Goal: Transaction & Acquisition: Purchase product/service

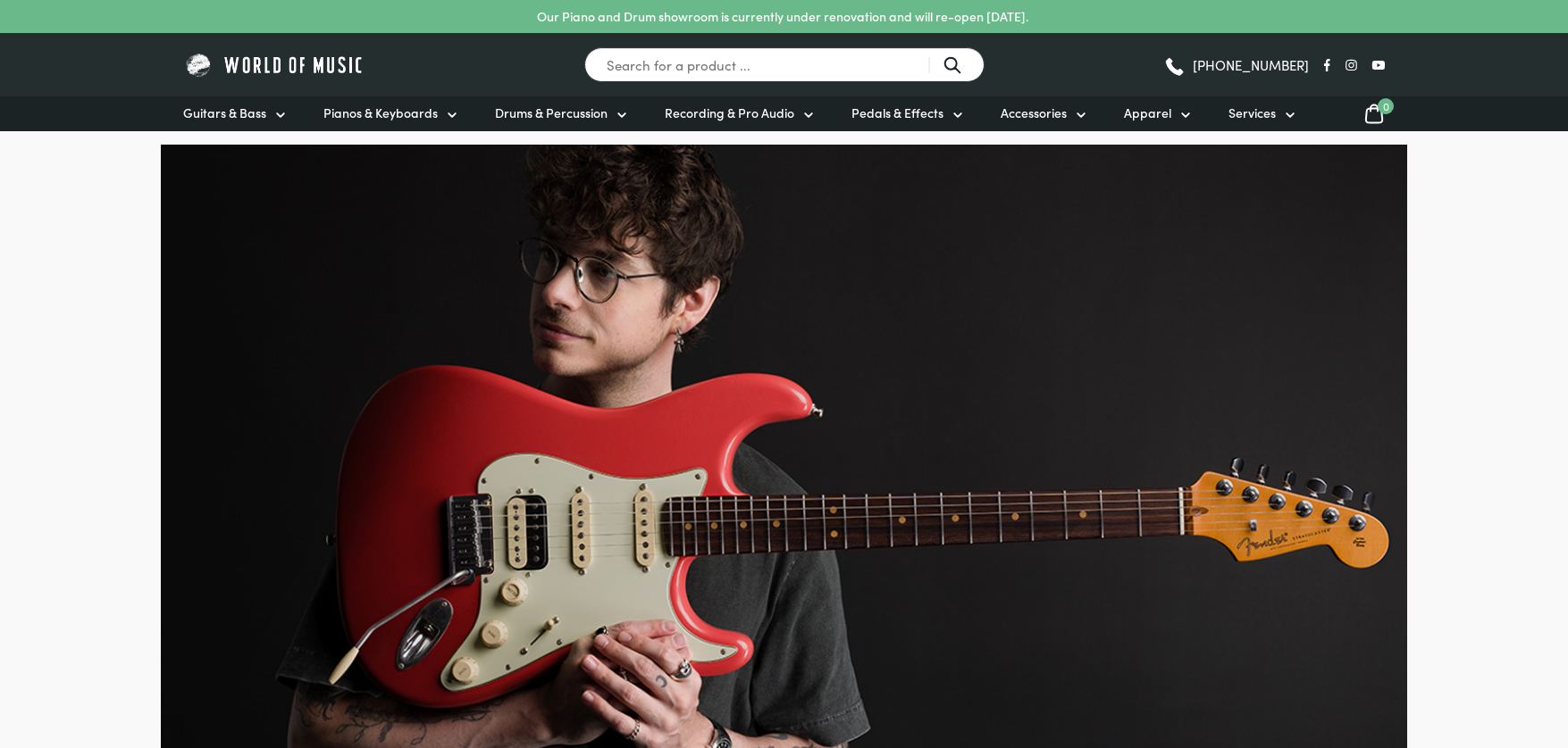
drag, startPoint x: 684, startPoint y: 48, endPoint x: 697, endPoint y: 52, distance: 13.6
click at [684, 48] on input "Search for a product ..." at bounding box center [784, 65] width 400 height 35
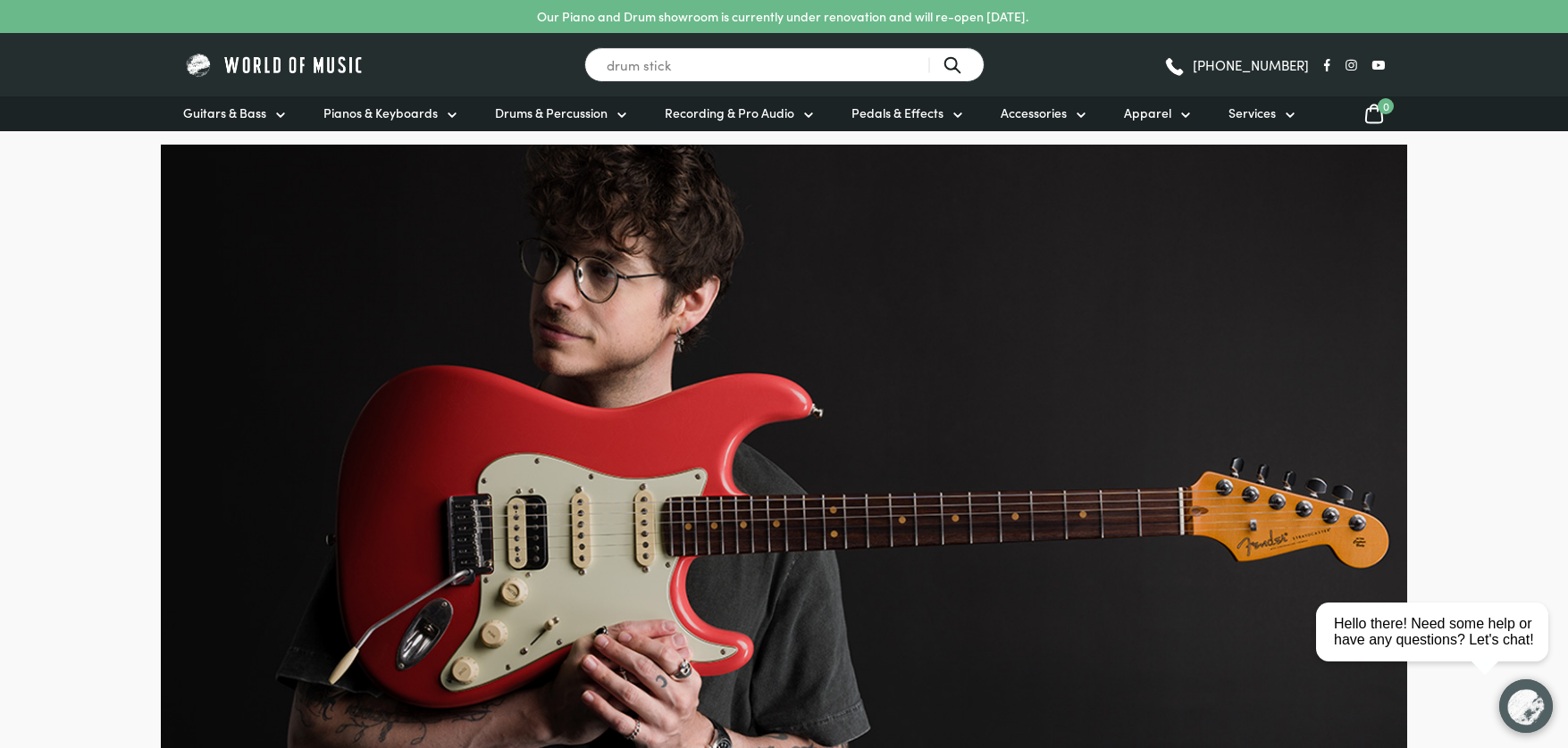
type input "drum stick"
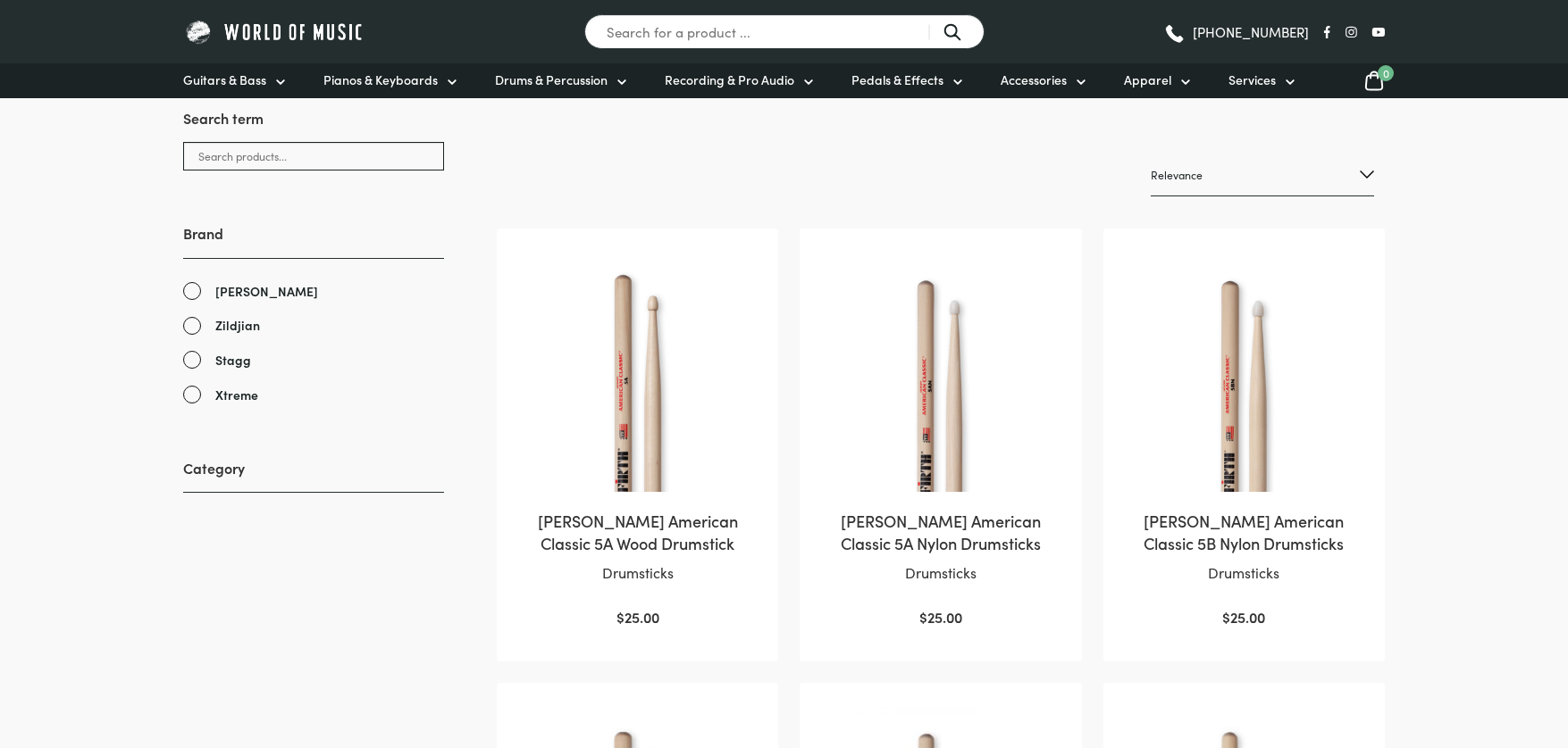
scroll to position [367, 0]
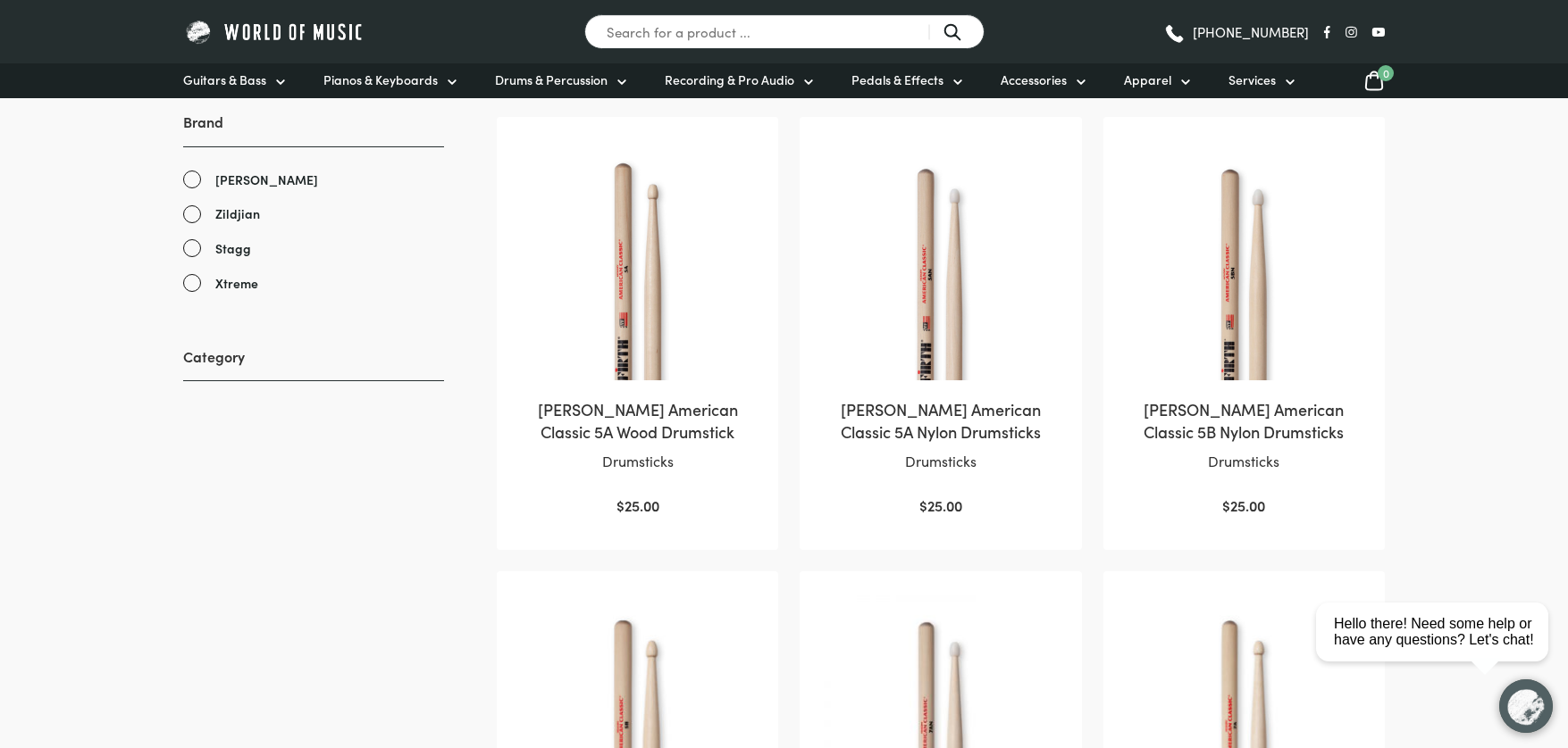
click at [699, 366] on img at bounding box center [637, 257] width 245 height 245
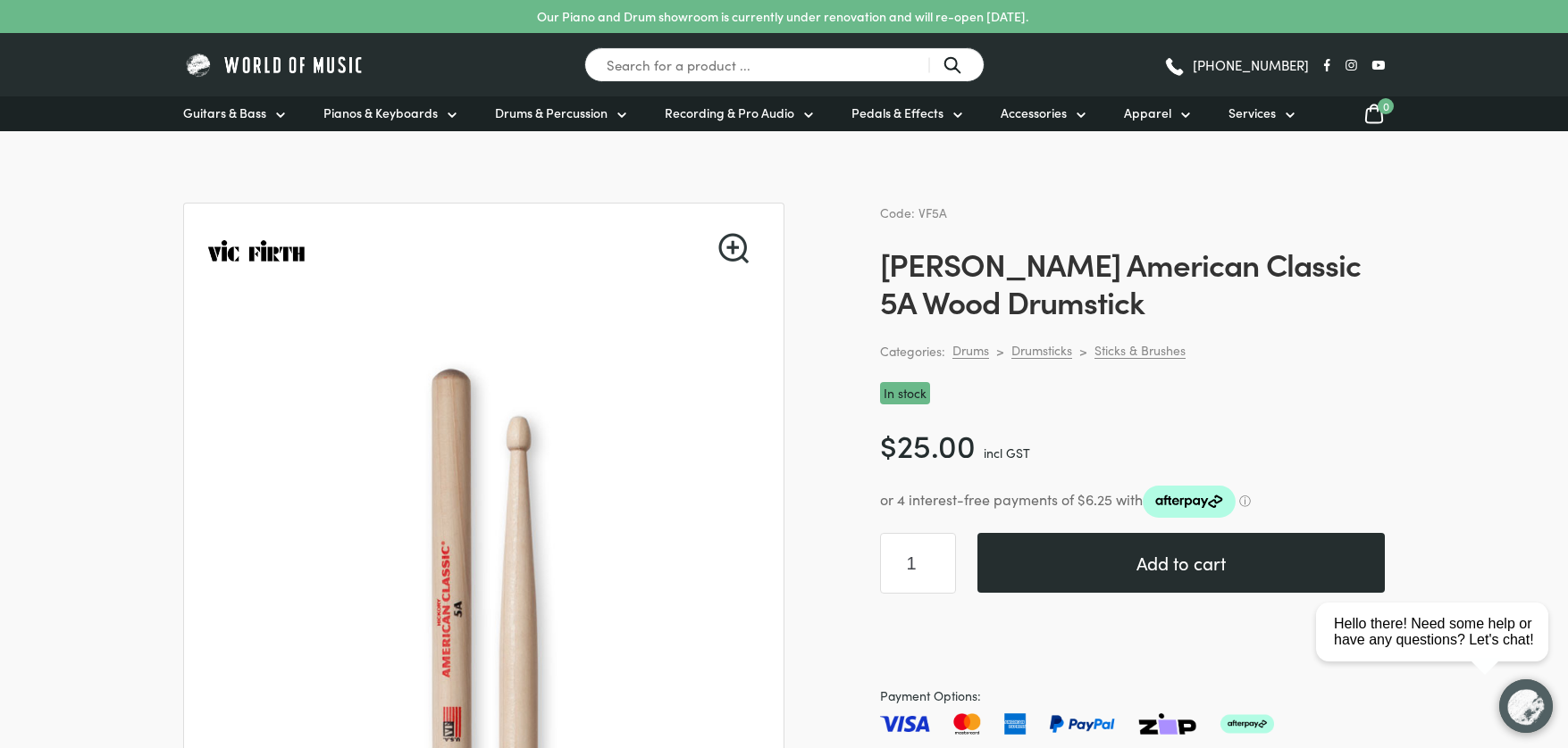
drag, startPoint x: 1243, startPoint y: 558, endPoint x: 1232, endPoint y: 548, distance: 14.9
click at [1244, 557] on button "Add to cart" at bounding box center [1180, 562] width 407 height 60
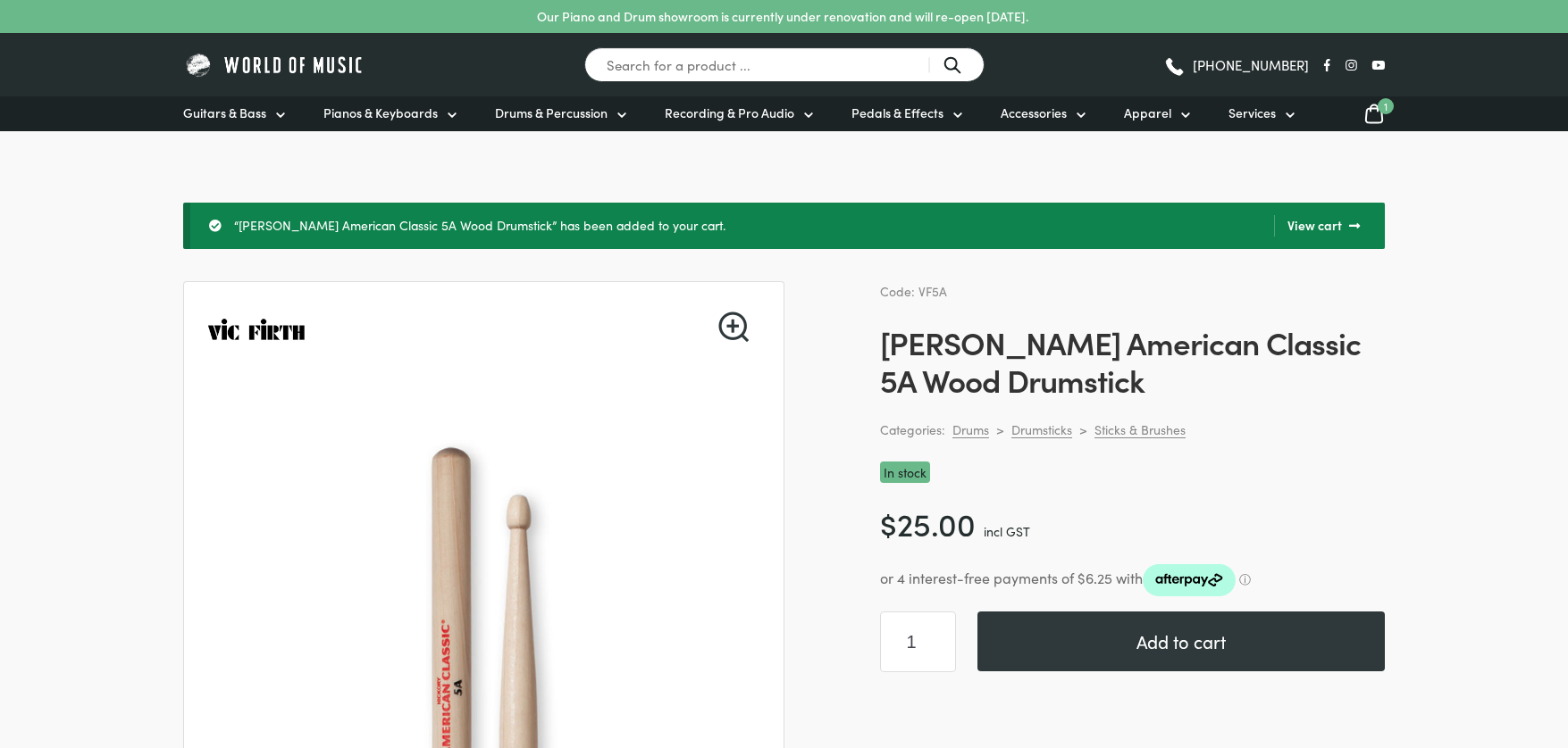
drag, startPoint x: 0, startPoint y: 0, endPoint x: 1376, endPoint y: 121, distance: 1381.3
click at [1375, 124] on icon at bounding box center [1373, 114] width 21 height 22
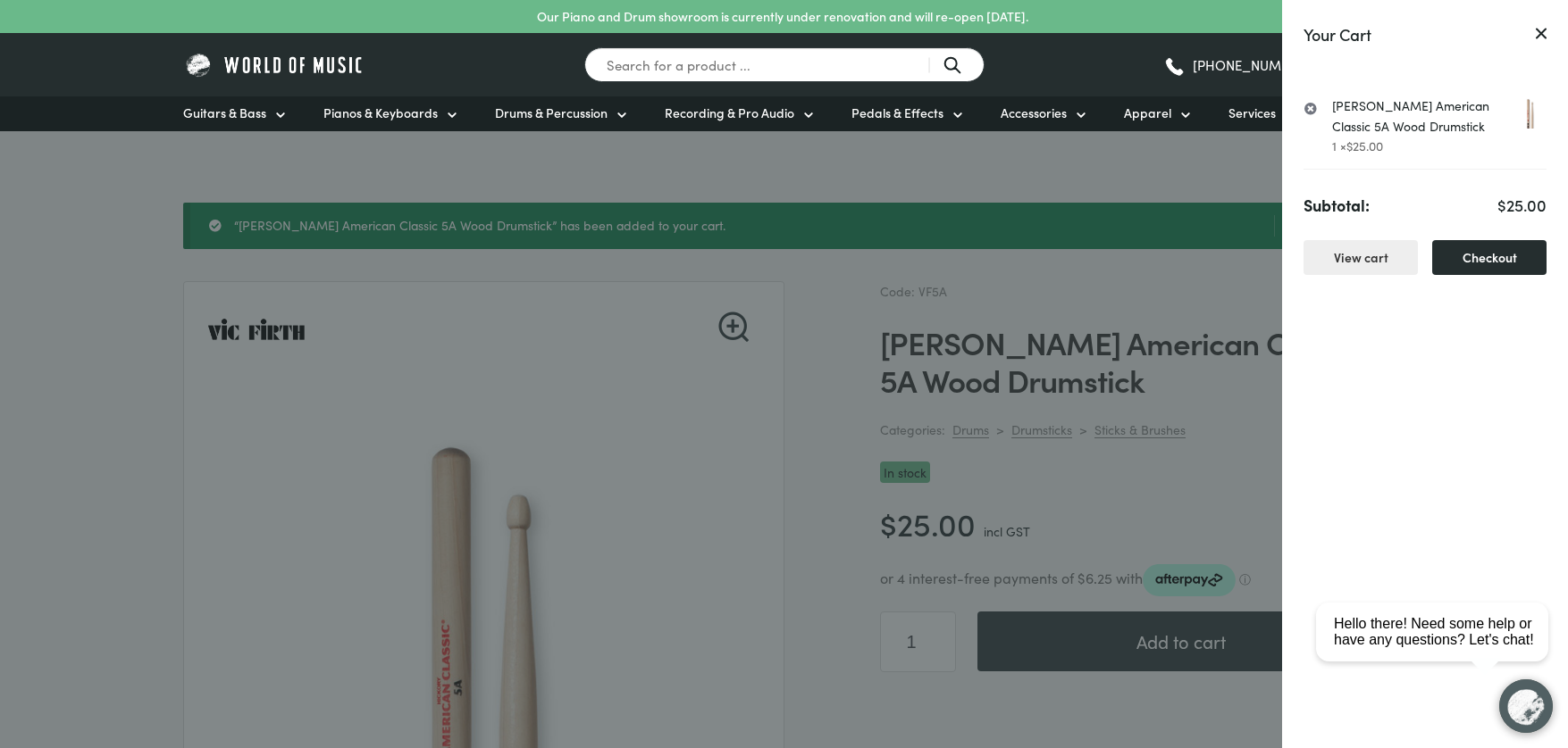
click at [1493, 259] on link "Checkout" at bounding box center [1489, 257] width 114 height 35
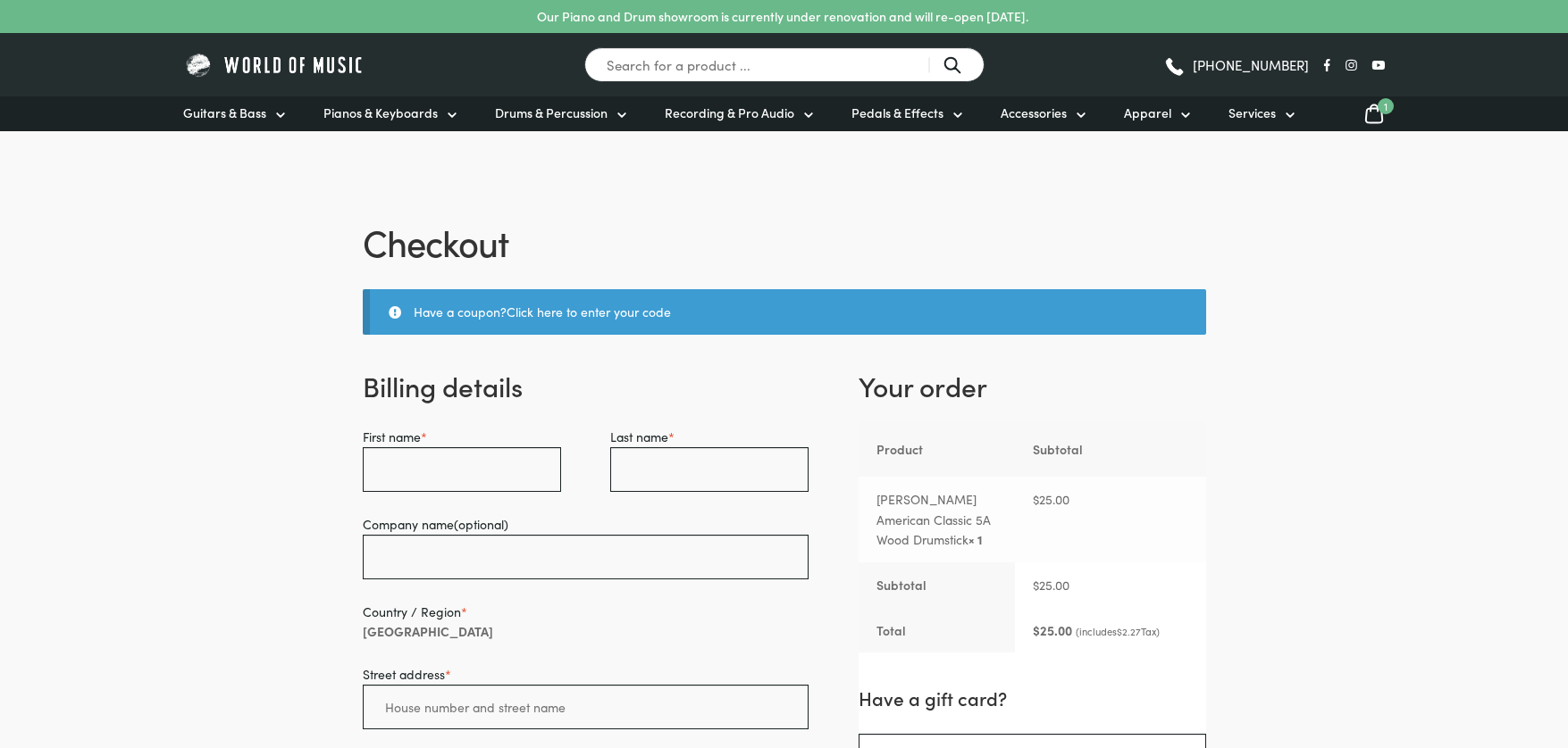
select select "VIC"
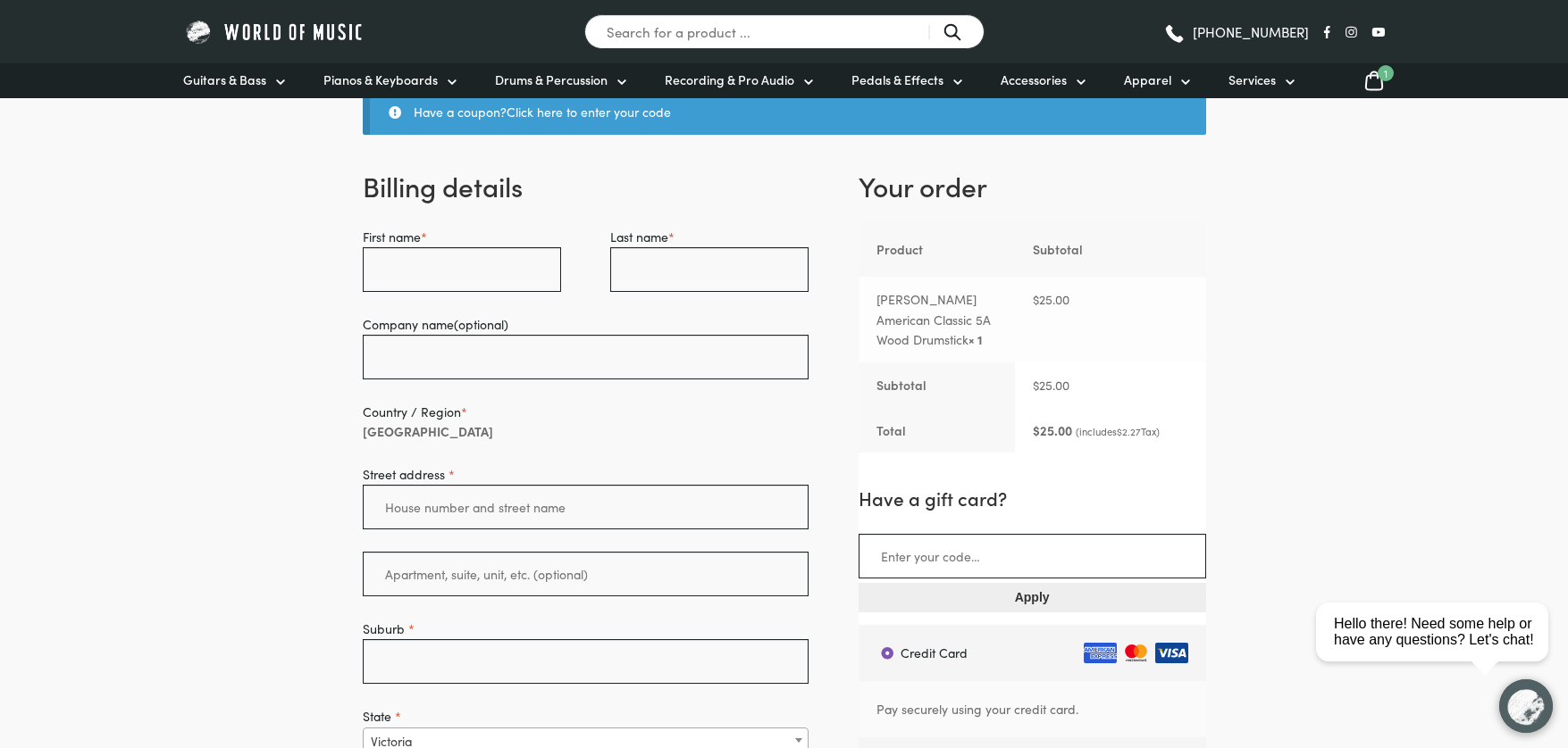
scroll to position [198, 0]
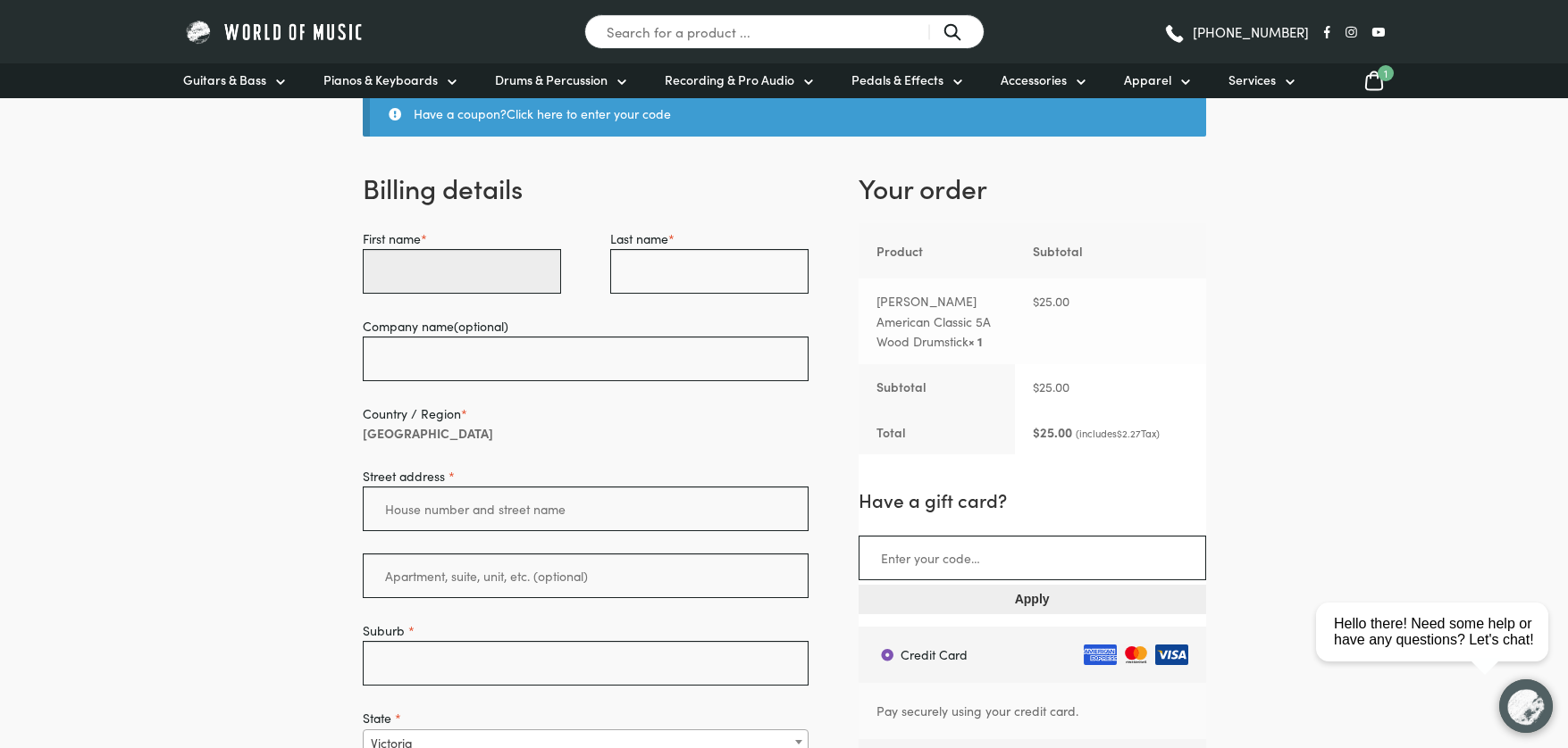
click at [418, 274] on input "First name *" at bounding box center [462, 271] width 199 height 45
type input "SOD"
type input "TEST"
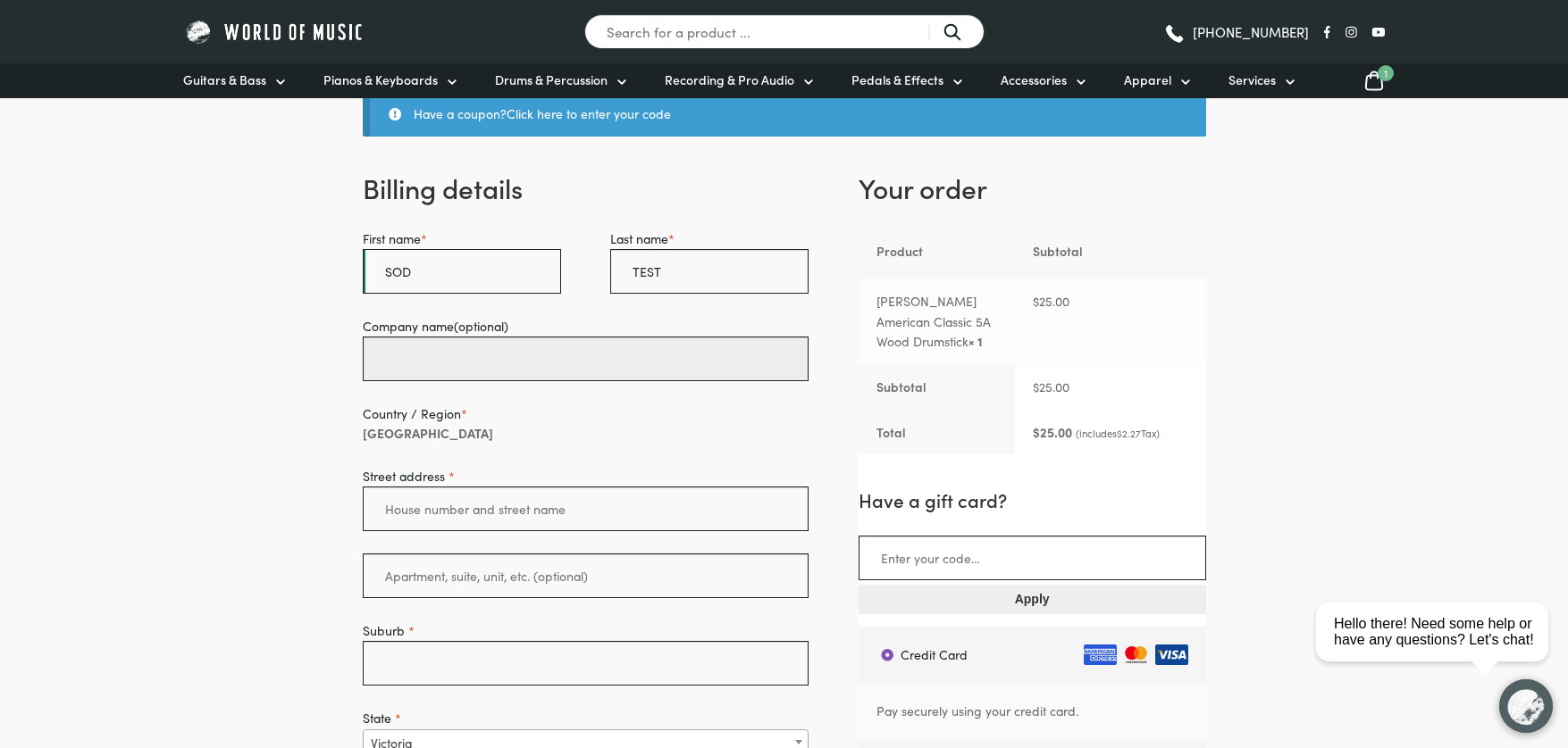
click at [444, 350] on input "Company name (optional)" at bounding box center [586, 358] width 447 height 45
type input "SOD"
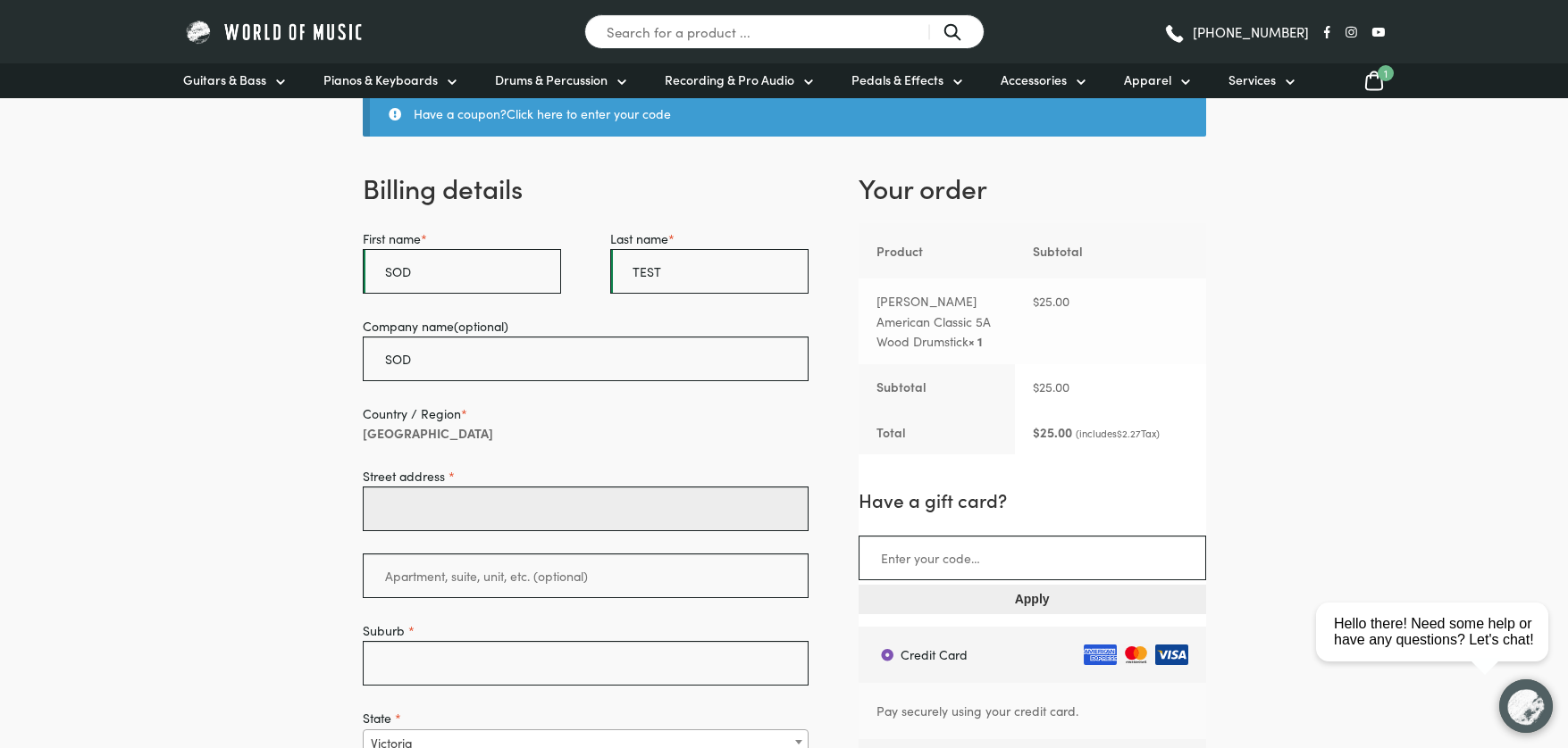
click at [455, 500] on input "Street address *" at bounding box center [586, 509] width 447 height 45
paste input "evel 2/6 Palmer Parade, Cremorne VIC 3121"
click at [388, 506] on input "evel 2/6 Palmer Parade, Cremorne VIC 3121" at bounding box center [586, 509] width 447 height 45
click at [384, 508] on input "evel 2/6 Palmer Parade, Cremorne VIC 3121" at bounding box center [586, 509] width 447 height 45
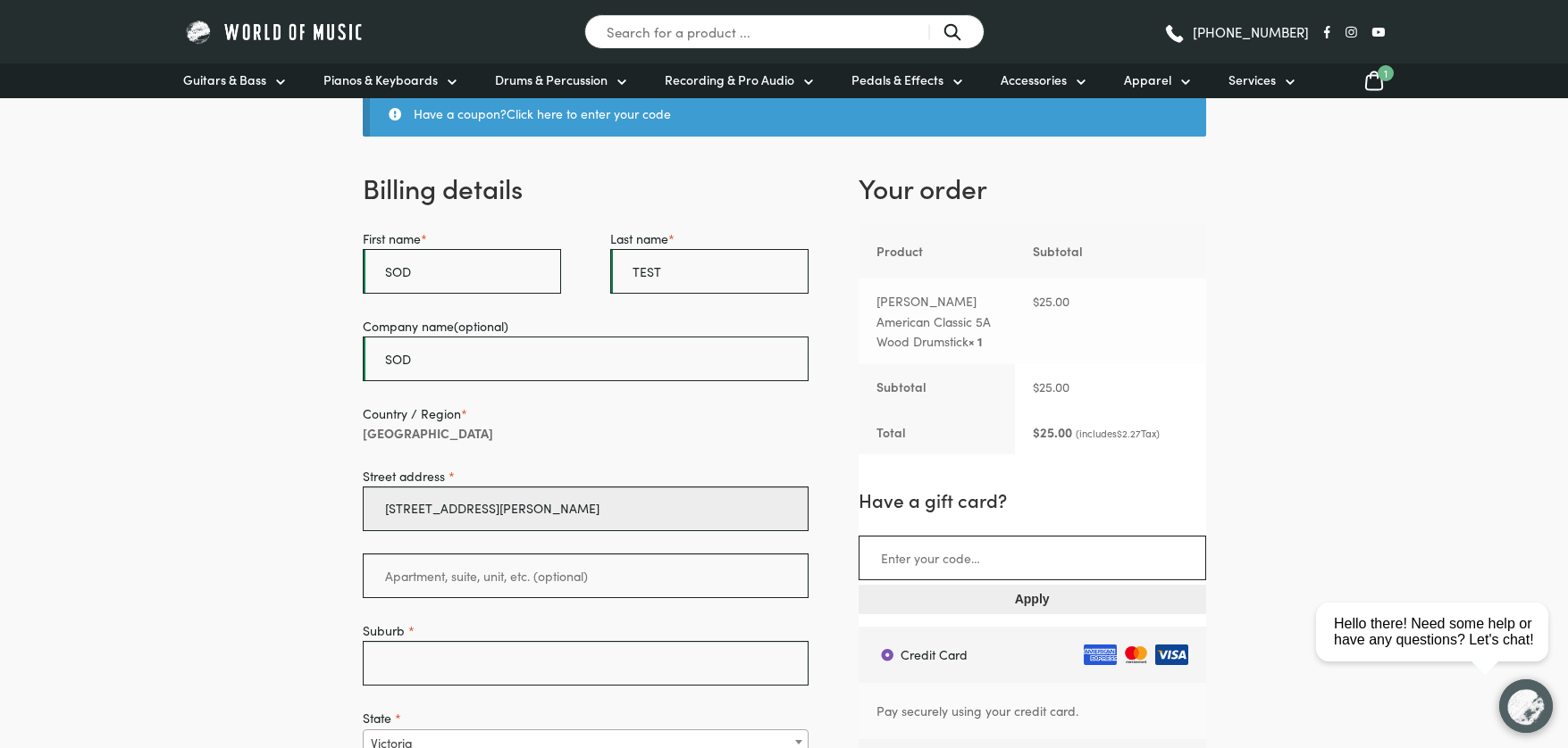
click at [581, 508] on input "Level 2/6 Palmer Parade, Cremorne VIC 3121" at bounding box center [586, 509] width 447 height 45
type input "Level 2/6 Palmer Parade, Cremorne VIC 3121"
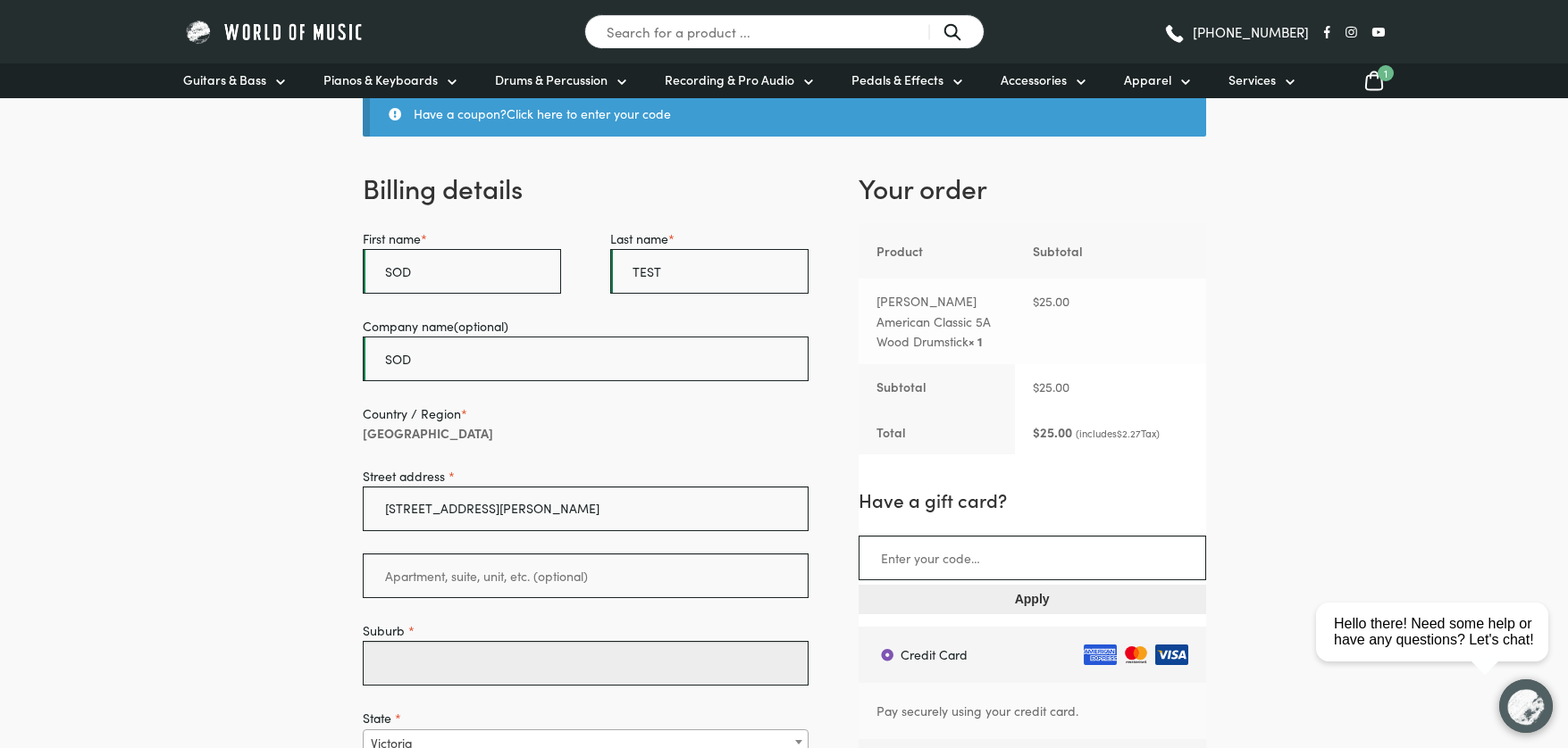
scroll to position [0, 0]
click at [485, 659] on input "Suburb *" at bounding box center [586, 663] width 447 height 45
paste input "Cremorne"
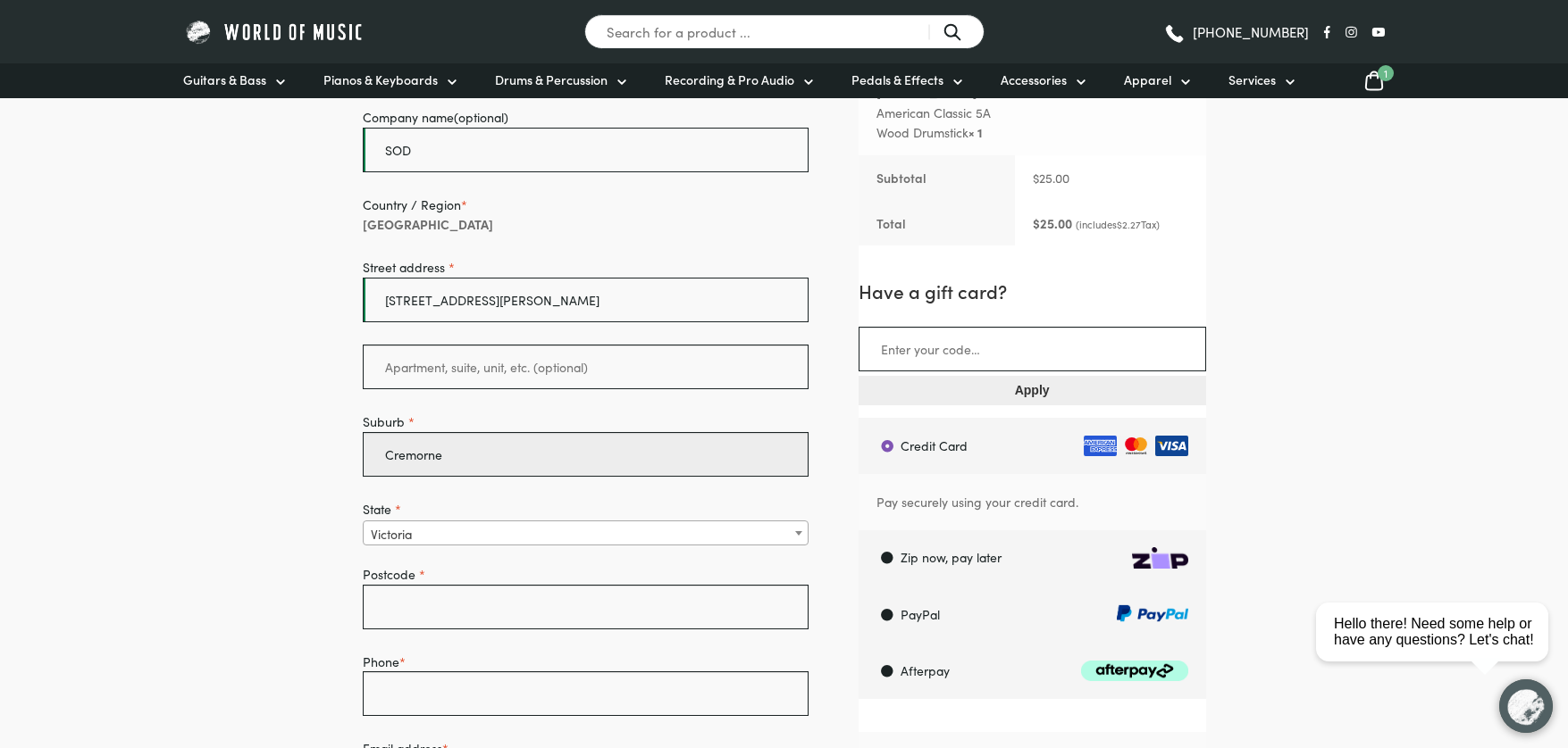
scroll to position [409, 0]
type input "Cremorne"
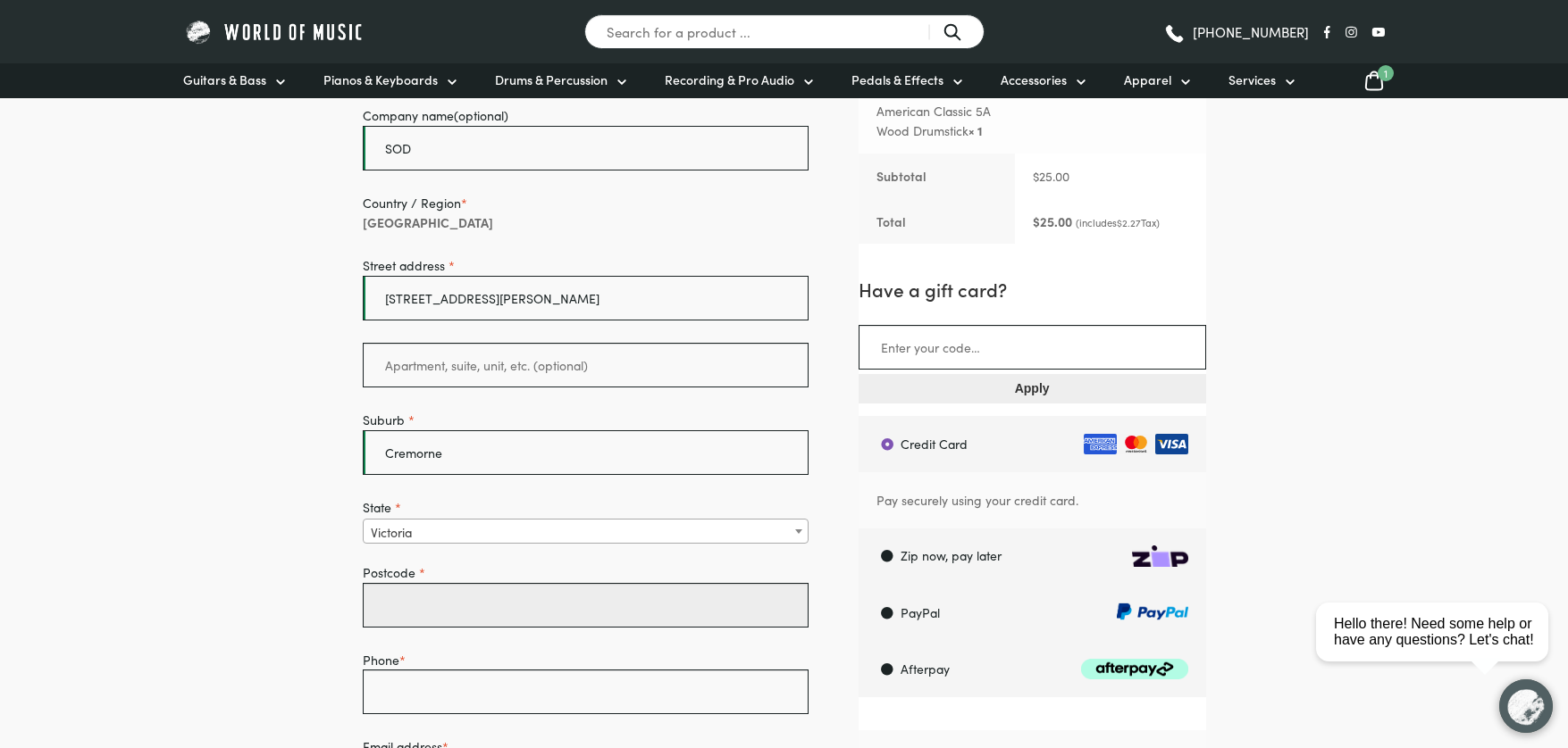
click at [437, 606] on input "Postcode *" at bounding box center [586, 606] width 447 height 45
type input "2"
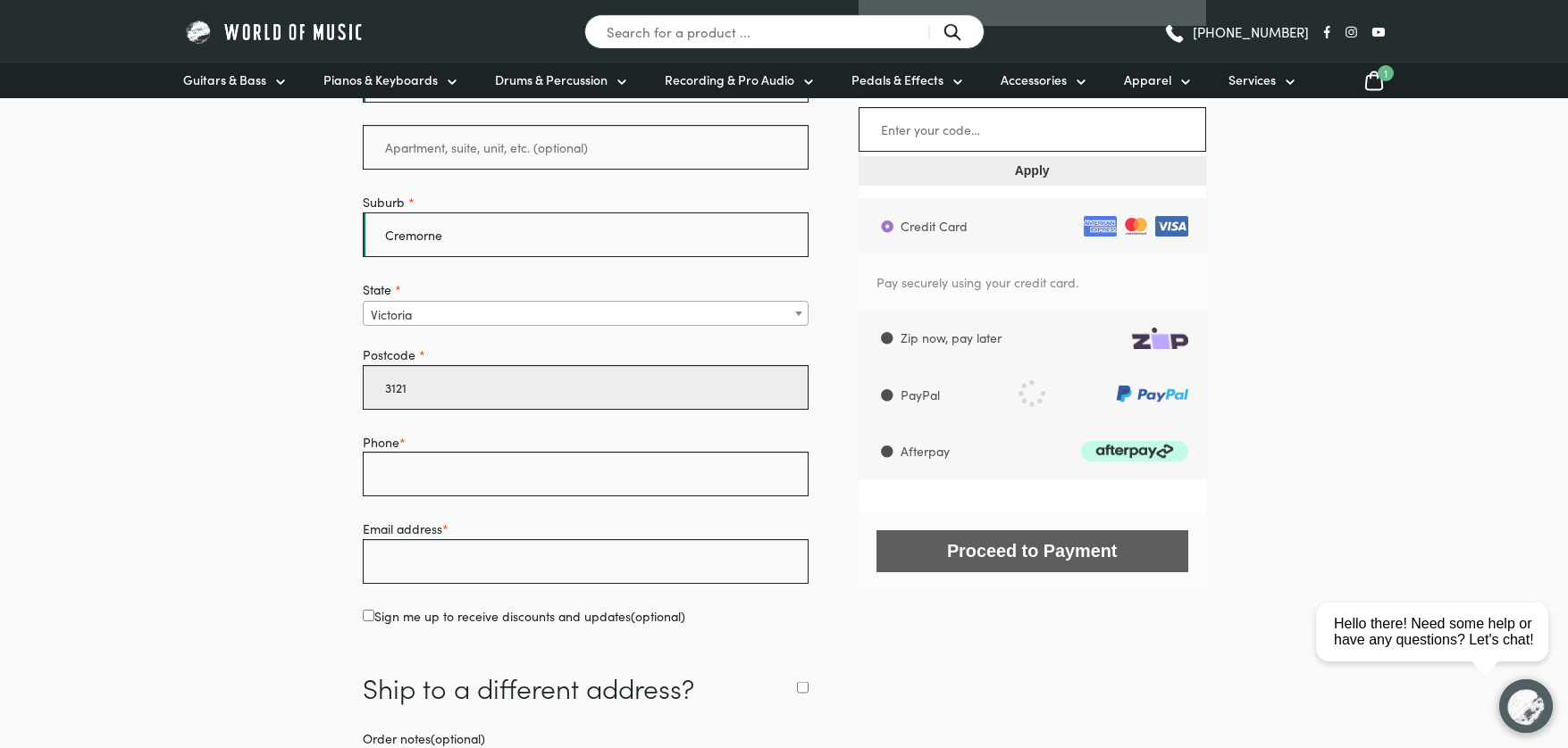
scroll to position [631, 0]
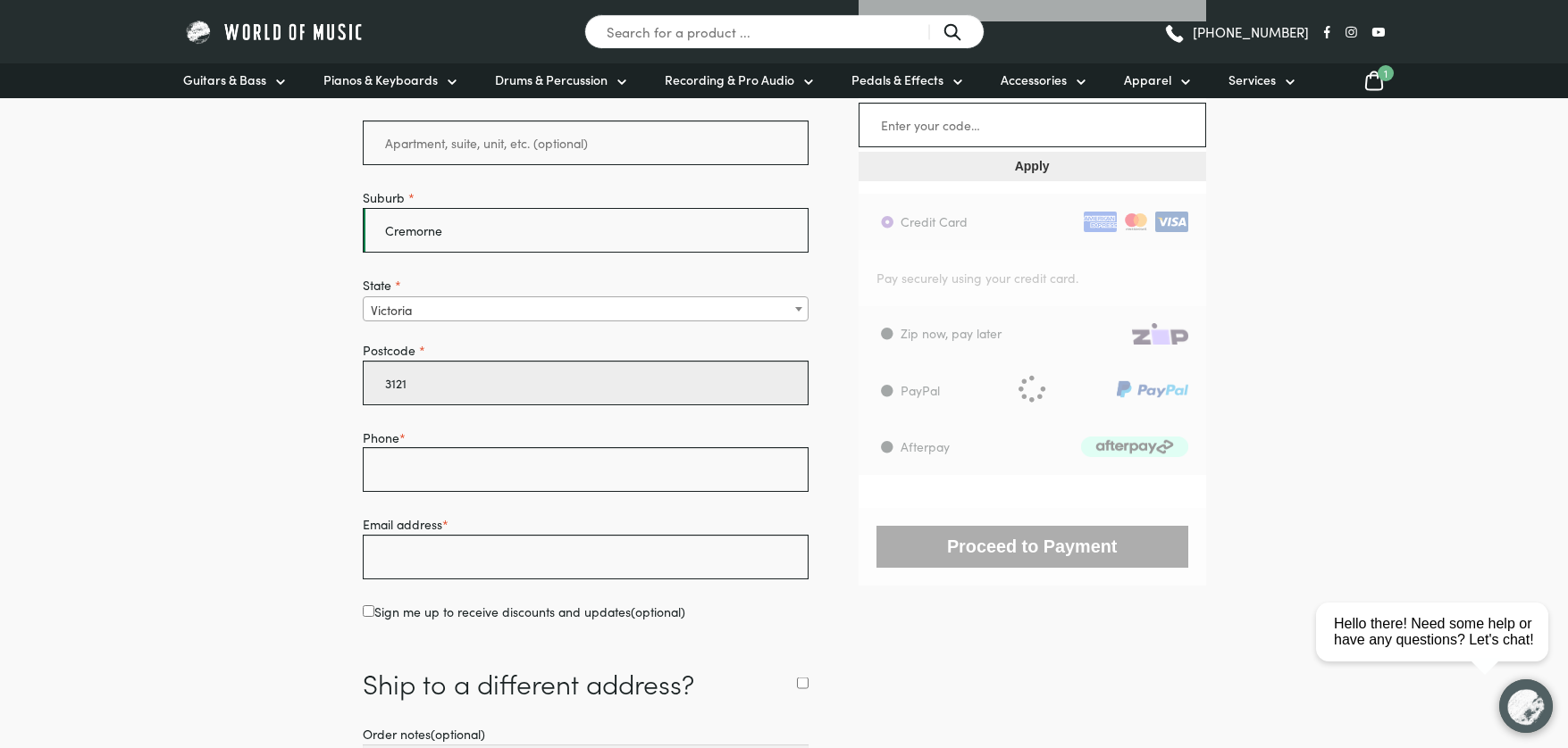
type input "3121"
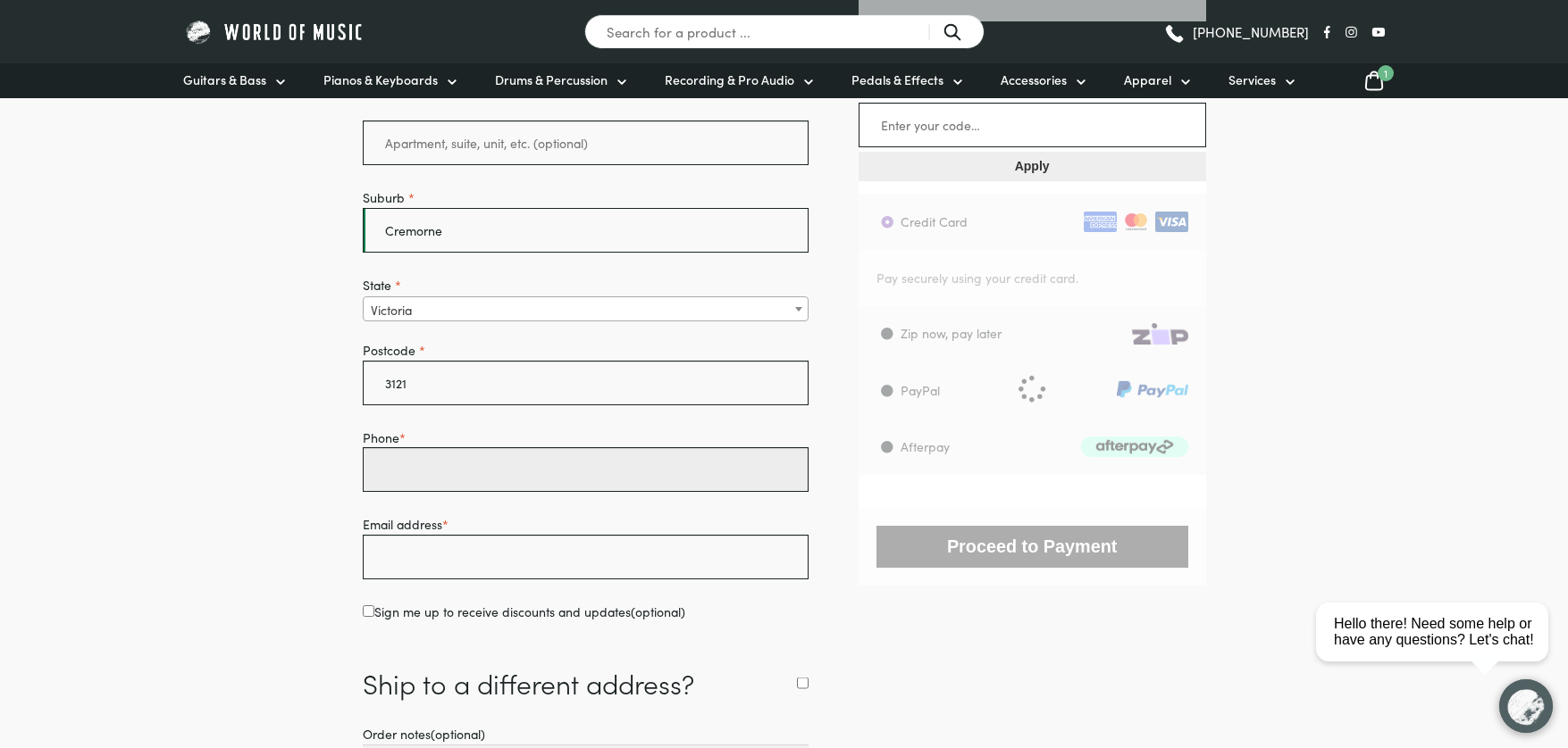
click at [440, 473] on input "Phone *" at bounding box center [586, 470] width 447 height 45
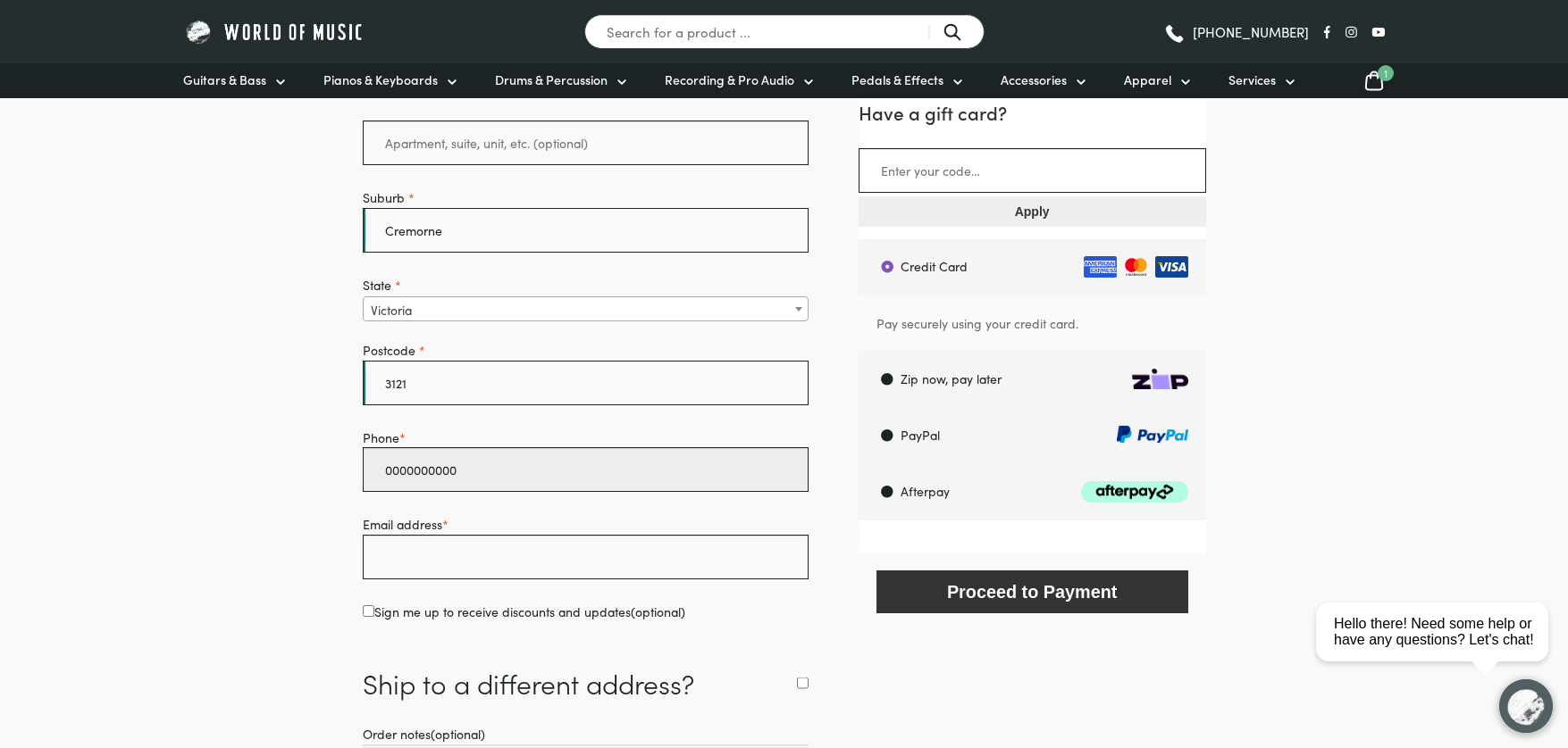
type input "0000000000"
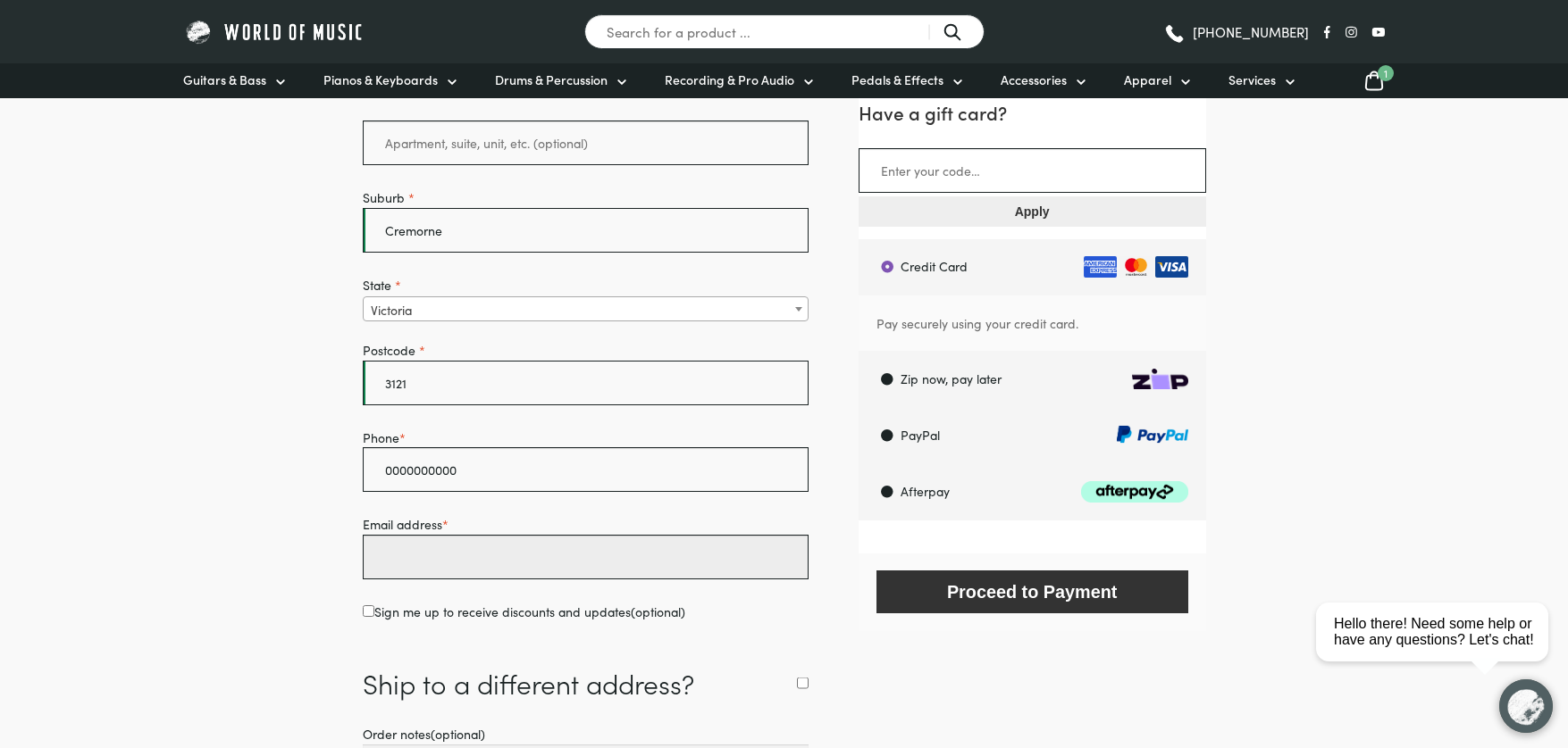
click at [482, 545] on input "Email address *" at bounding box center [586, 557] width 447 height 45
type input "d"
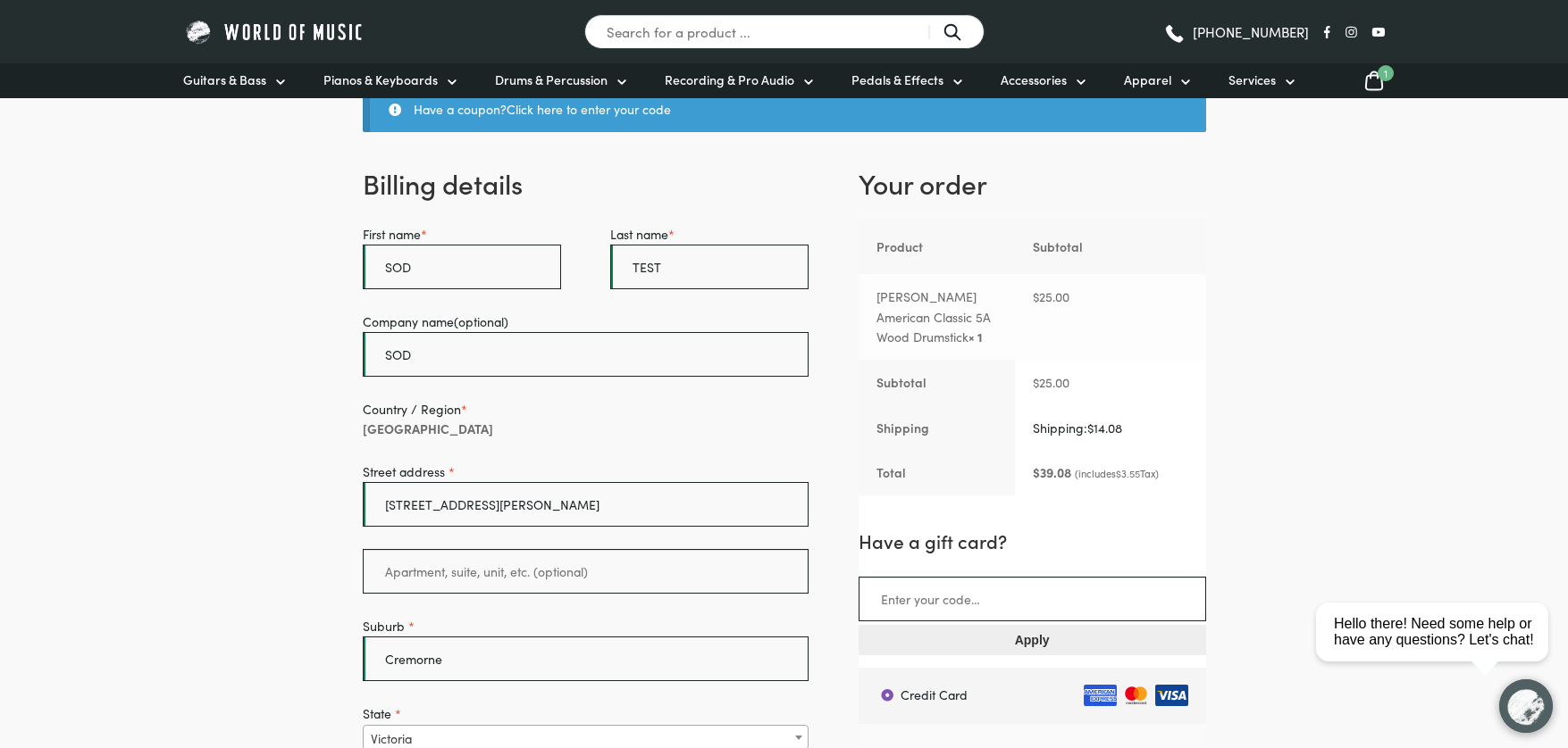
scroll to position [331, 0]
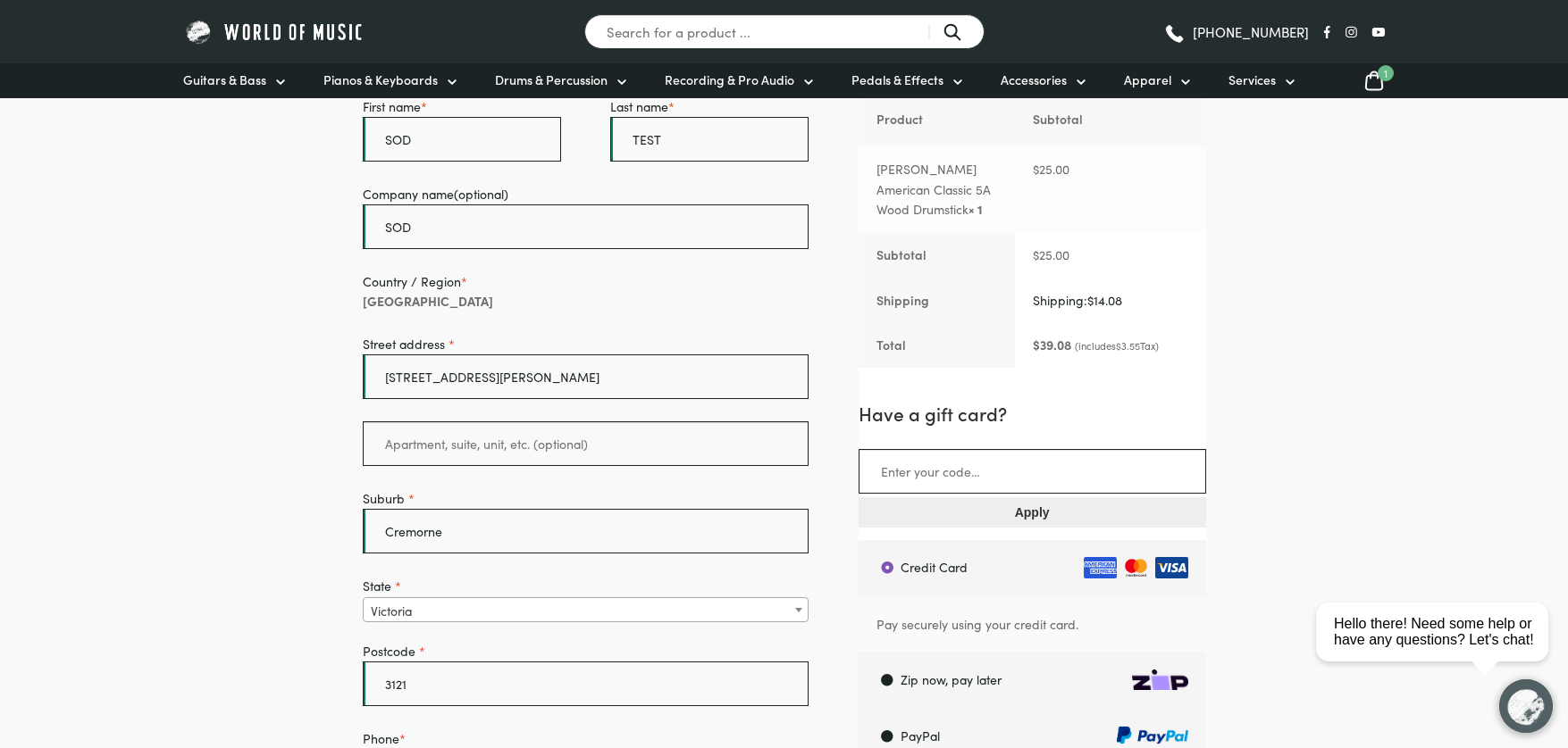
type input "team@sod.au"
drag, startPoint x: 524, startPoint y: 379, endPoint x: 777, endPoint y: 378, distance: 253.0
click at [777, 379] on input "Level 2/6 Palmer Parade, Cremorne VIC 3121" at bounding box center [586, 377] width 447 height 45
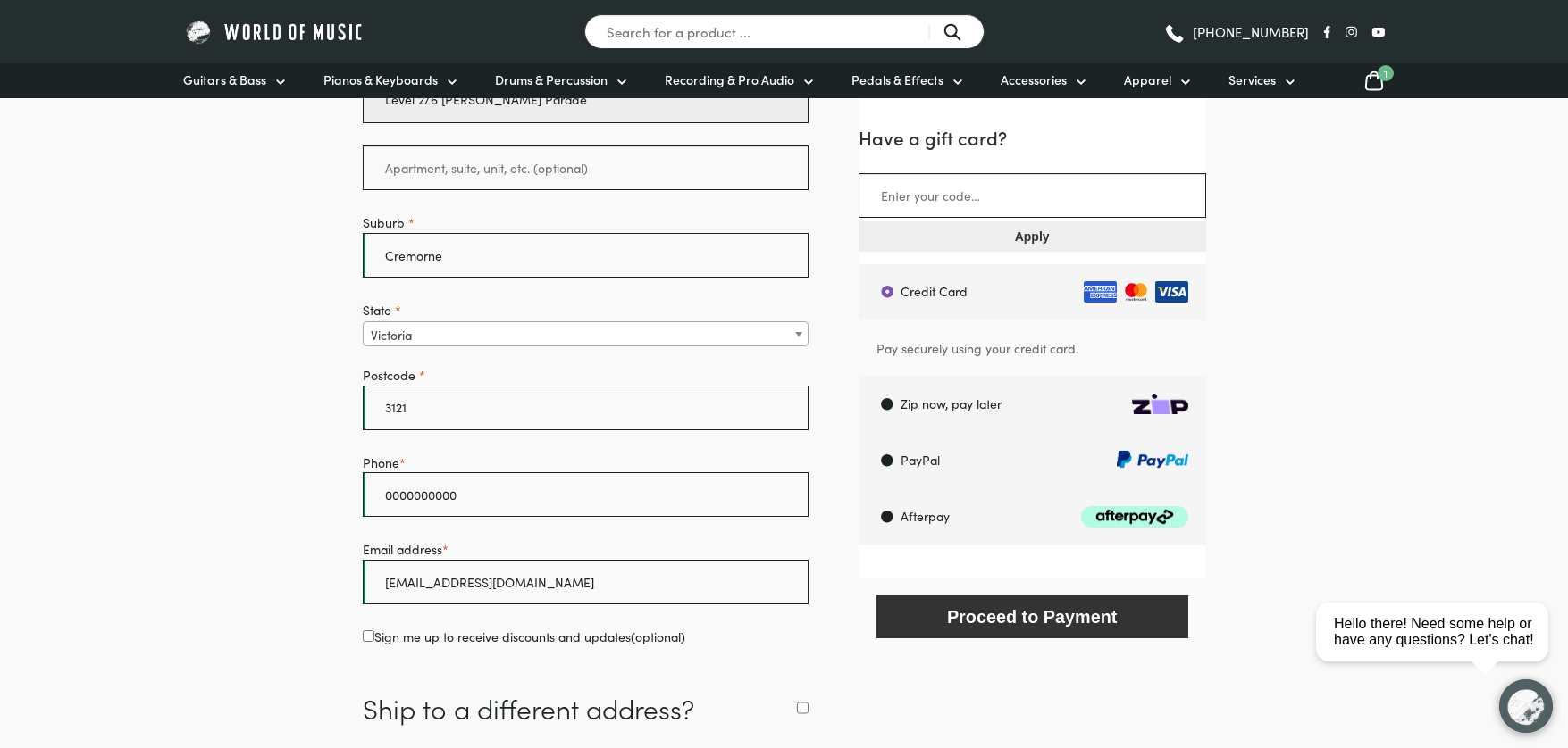
scroll to position [609, 0]
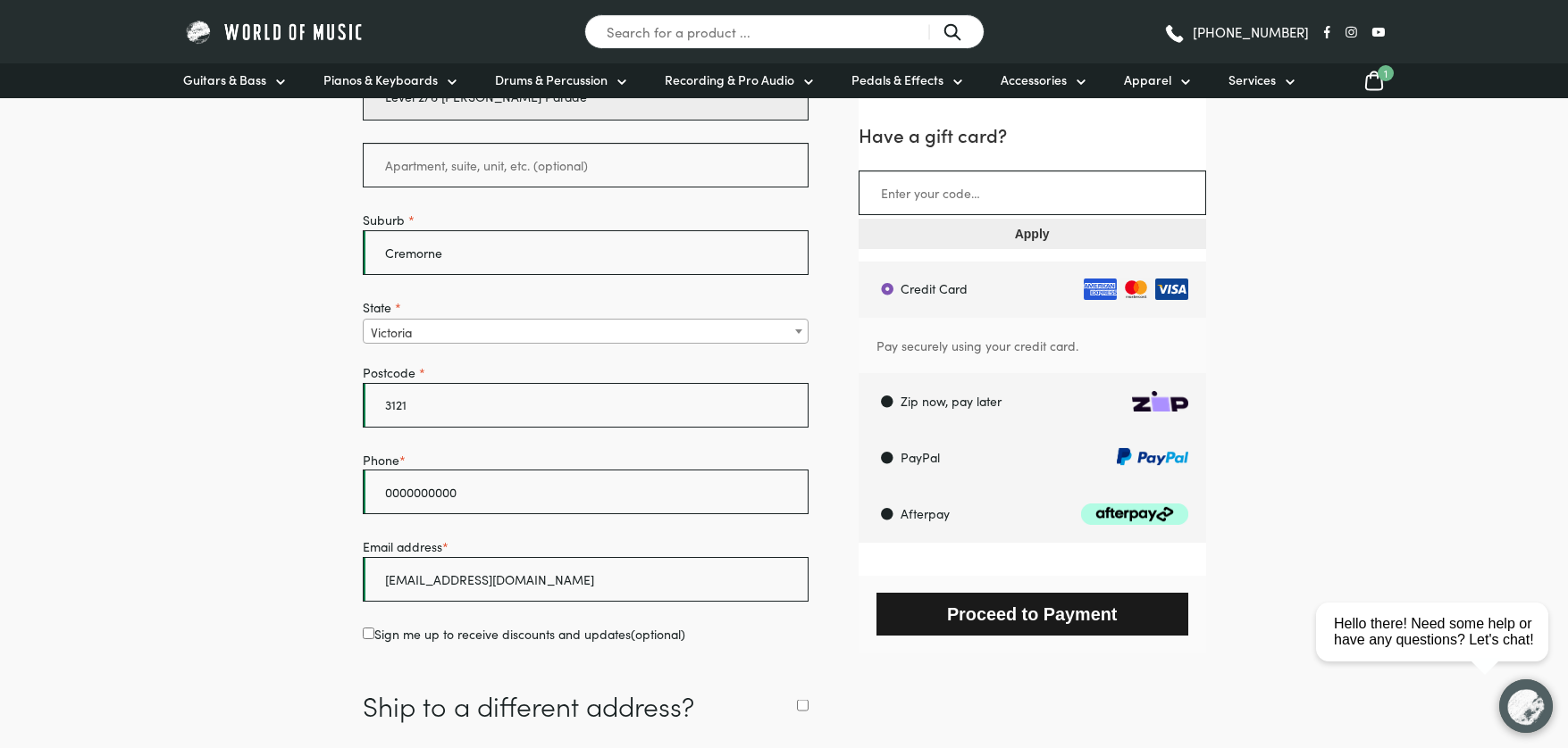
type input "Level 2/6 Palmer Parade"
click at [1055, 618] on button "Proceed to Payment" at bounding box center [1031, 614] width 312 height 42
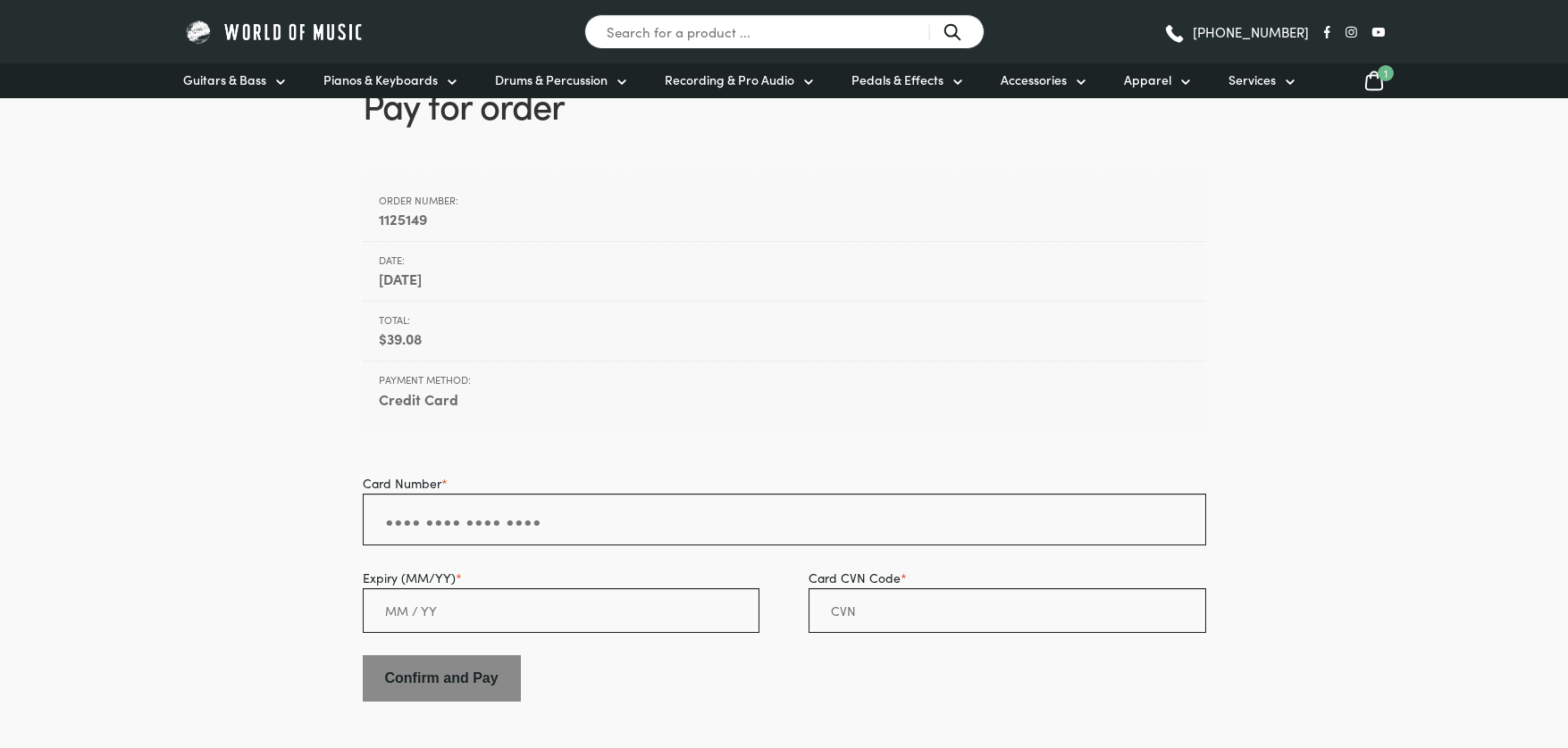
scroll to position [168, 0]
